Goal: Task Accomplishment & Management: Use online tool/utility

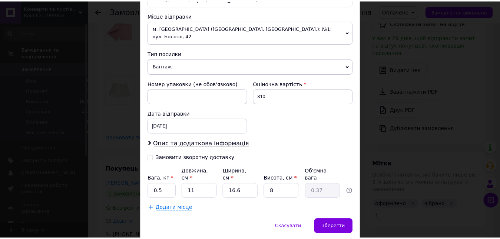
scroll to position [189, 0]
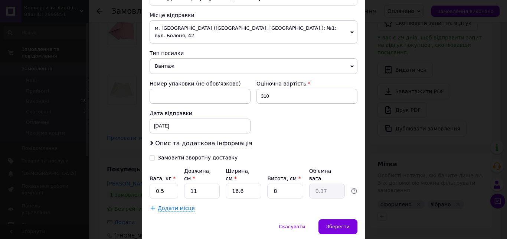
click at [190, 60] on span "Вантаж" at bounding box center [253, 66] width 208 height 16
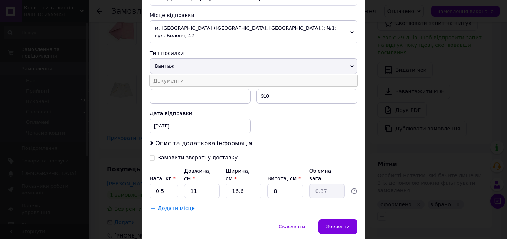
click at [177, 75] on li "Документи" at bounding box center [253, 80] width 208 height 11
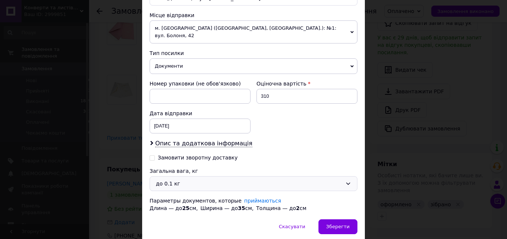
click at [202, 179] on div "до 0.1 кг" at bounding box center [249, 183] width 186 height 8
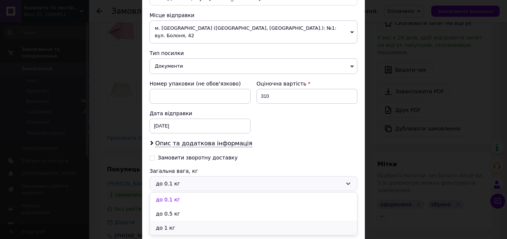
click at [179, 220] on li "до 1 кг" at bounding box center [253, 227] width 207 height 14
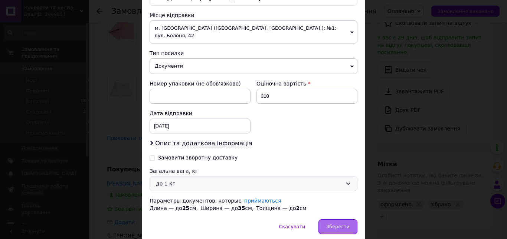
click at [324, 219] on div "Зберегти" at bounding box center [337, 226] width 39 height 15
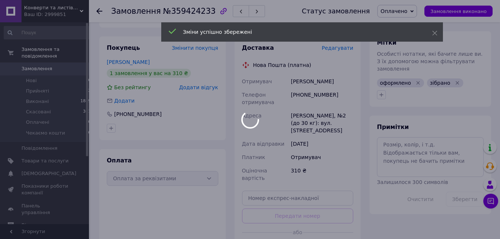
scroll to position [341, 0]
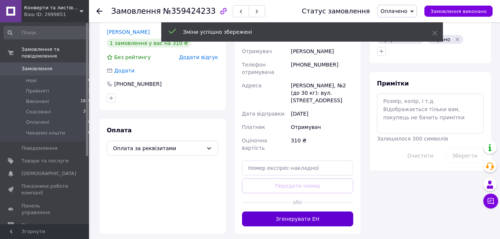
click at [310, 211] on button "Згенерувати ЕН" at bounding box center [298, 218] width 112 height 15
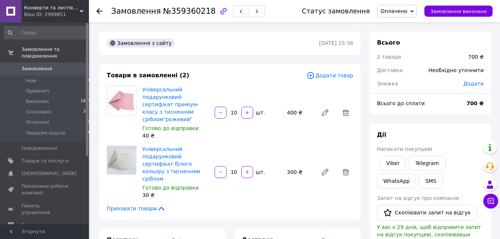
click at [346, 237] on span "Редагувати" at bounding box center [338, 240] width 32 height 6
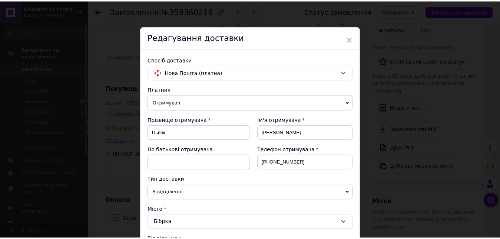
scroll to position [254, 0]
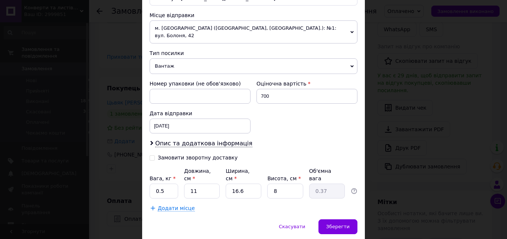
click at [195, 63] on span "Вантаж" at bounding box center [253, 66] width 208 height 16
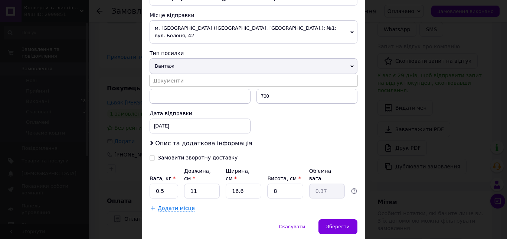
click at [182, 75] on li "Документи" at bounding box center [253, 80] width 208 height 11
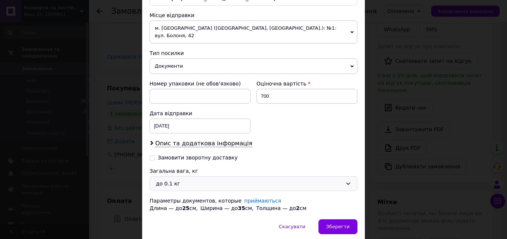
click at [174, 179] on div "до 0.1 кг" at bounding box center [249, 183] width 186 height 8
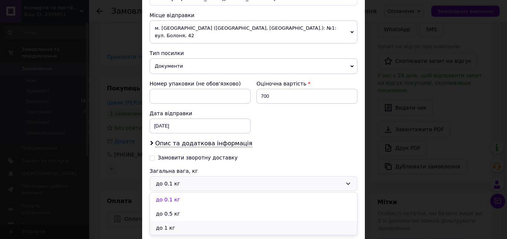
click at [176, 220] on li "до 1 кг" at bounding box center [253, 227] width 207 height 14
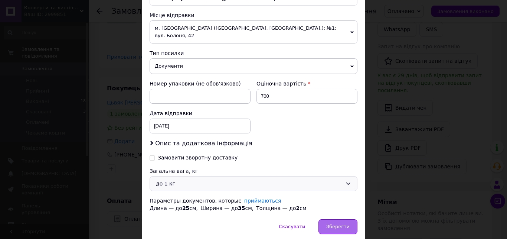
click at [333, 219] on div "Зберегти" at bounding box center [337, 226] width 39 height 15
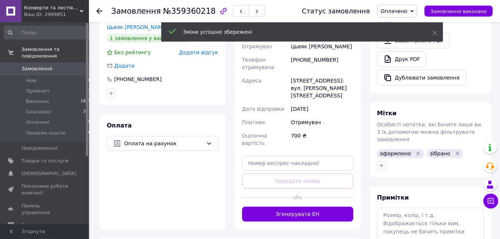
scroll to position [227, 0]
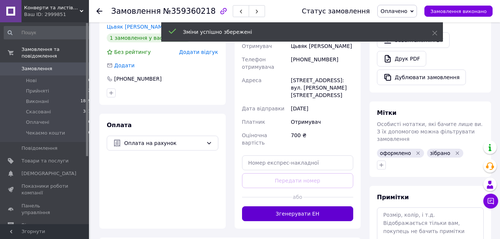
click at [323, 206] on button "Згенерувати ЕН" at bounding box center [298, 213] width 112 height 15
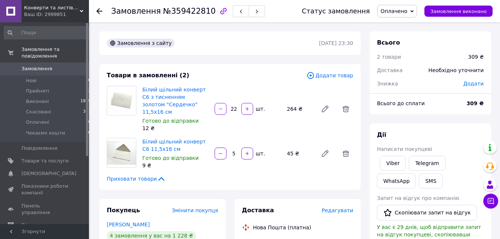
click at [348, 207] on span "Редагувати" at bounding box center [338, 210] width 32 height 6
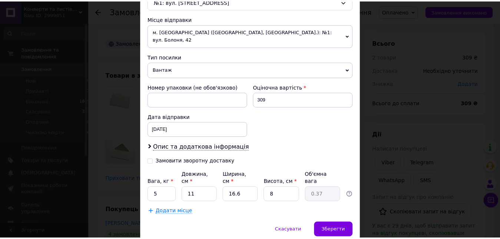
scroll to position [254, 0]
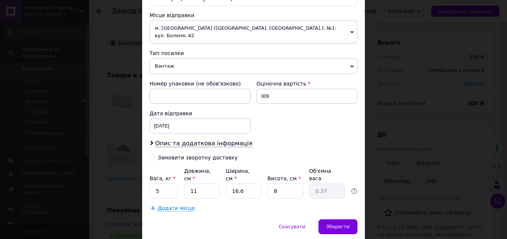
click at [193, 62] on span "Вантаж" at bounding box center [253, 66] width 208 height 16
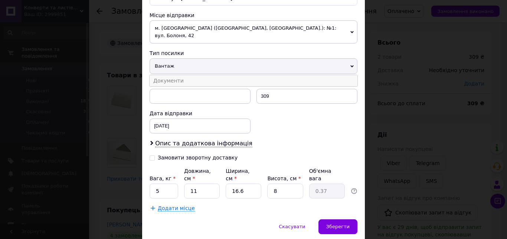
click at [184, 75] on li "Документи" at bounding box center [253, 80] width 208 height 11
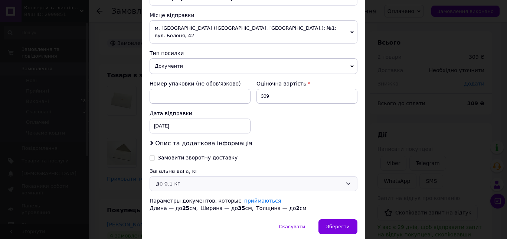
click at [191, 181] on div "до 0.1 кг" at bounding box center [253, 183] width 208 height 15
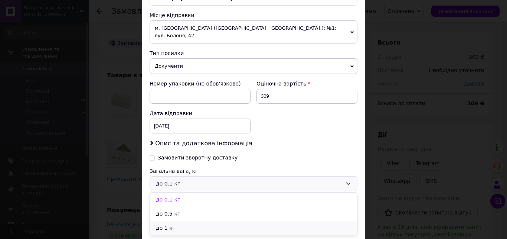
click at [172, 220] on li "до 1 кг" at bounding box center [253, 227] width 207 height 14
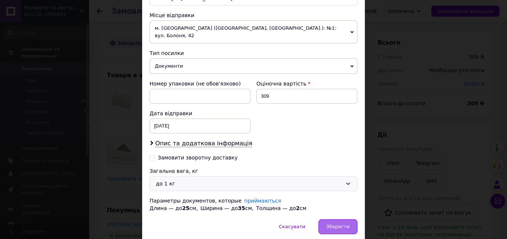
click at [340, 223] on span "Зберегти" at bounding box center [337, 226] width 23 height 6
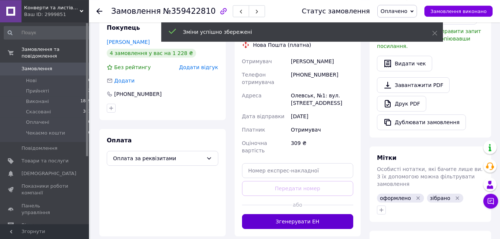
scroll to position [189, 0]
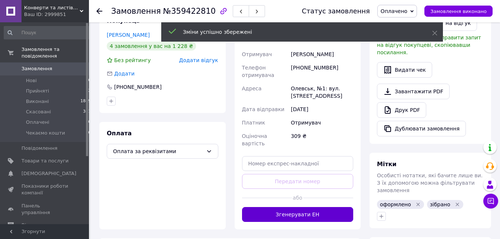
click at [322, 207] on button "Згенерувати ЕН" at bounding box center [298, 214] width 112 height 15
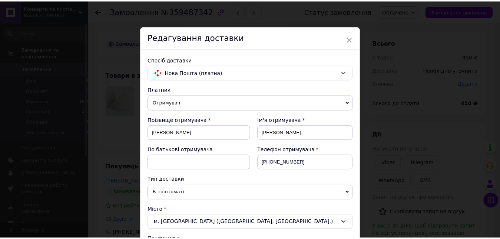
scroll to position [254, 0]
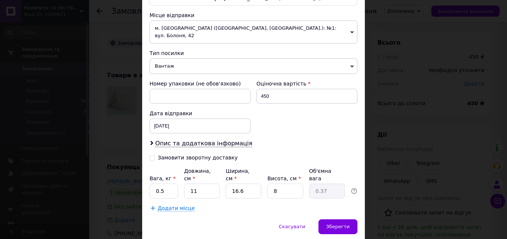
click at [200, 62] on span "Вантаж" at bounding box center [253, 66] width 208 height 16
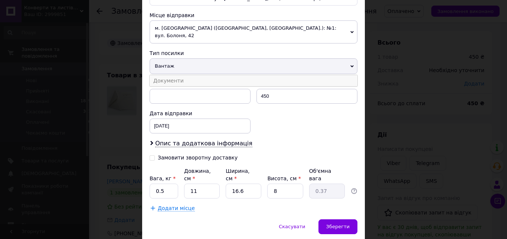
click at [187, 75] on li "Документи" at bounding box center [253, 80] width 208 height 11
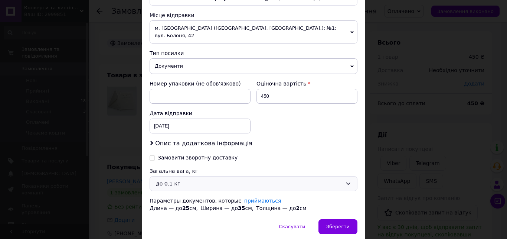
click at [198, 180] on div "до 0.1 кг" at bounding box center [249, 183] width 186 height 8
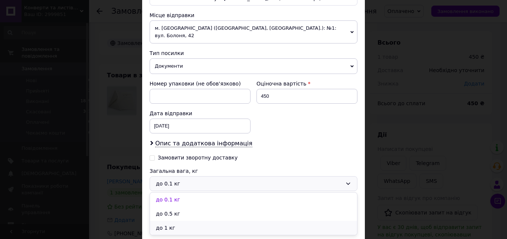
click at [181, 221] on li "до 1 кг" at bounding box center [253, 227] width 207 height 14
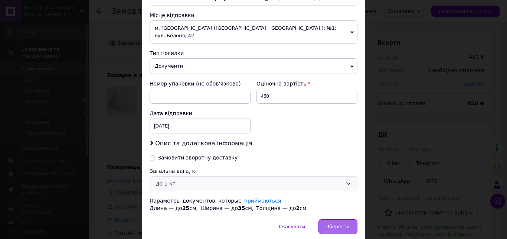
click at [330, 223] on span "Зберегти" at bounding box center [337, 226] width 23 height 6
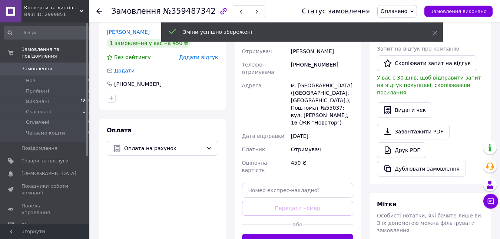
scroll to position [151, 0]
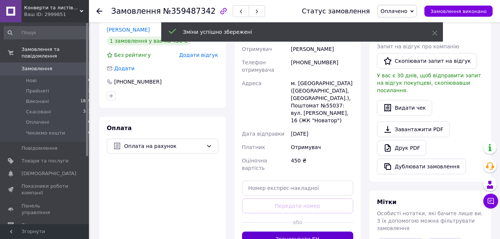
click at [305, 231] on button "Згенерувати ЕН" at bounding box center [298, 238] width 112 height 15
